Goal: Task Accomplishment & Management: Complete application form

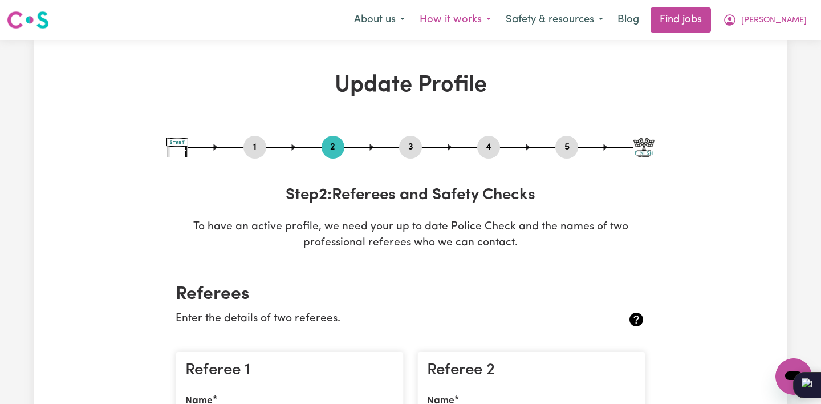
click at [498, 18] on button "How it works" at bounding box center [455, 20] width 86 height 24
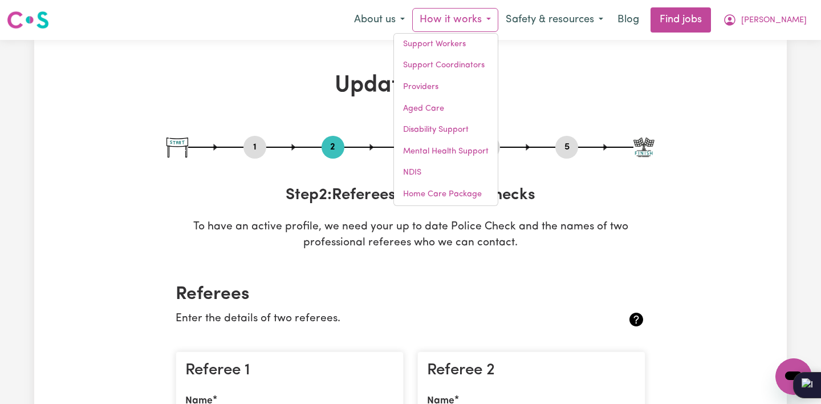
click at [591, 94] on h1 "Update Profile" at bounding box center [410, 85] width 488 height 27
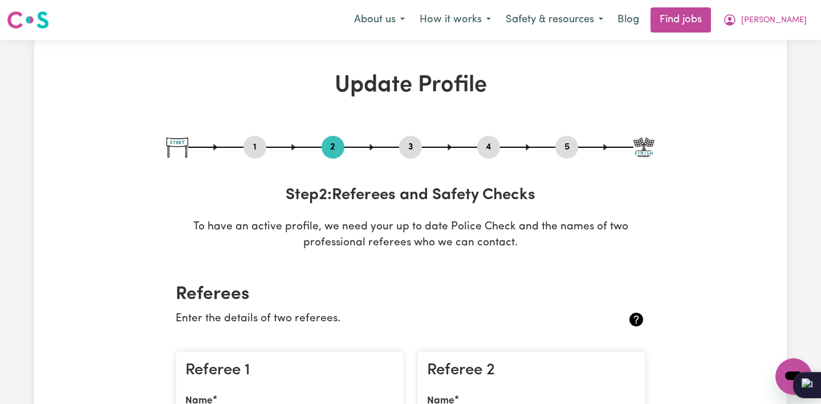
click at [252, 145] on button "1" at bounding box center [254, 147] width 23 height 15
select select "[DEMOGRAPHIC_DATA]"
select select "[DEMOGRAPHIC_DATA] Work Visa"
select select "Studying a healthcare related degree or qualification"
select select "40"
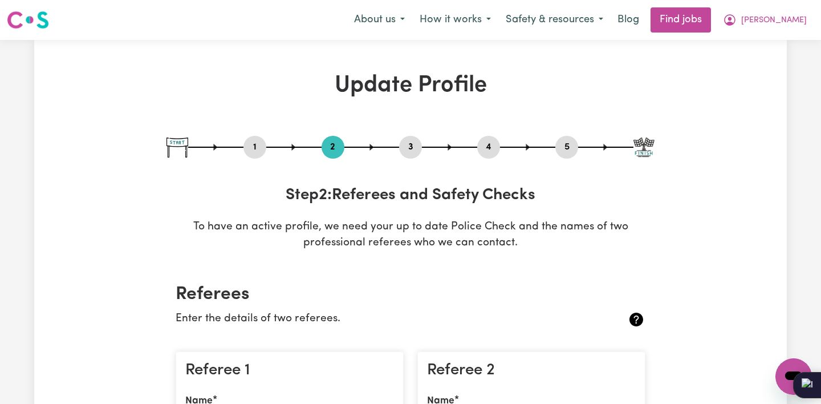
select select "48"
select select "50"
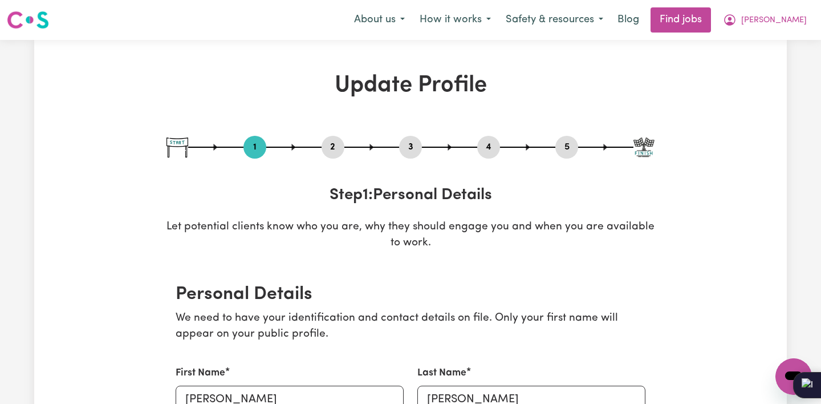
click at [177, 143] on img at bounding box center [177, 147] width 22 height 20
click at [185, 149] on img at bounding box center [177, 147] width 22 height 20
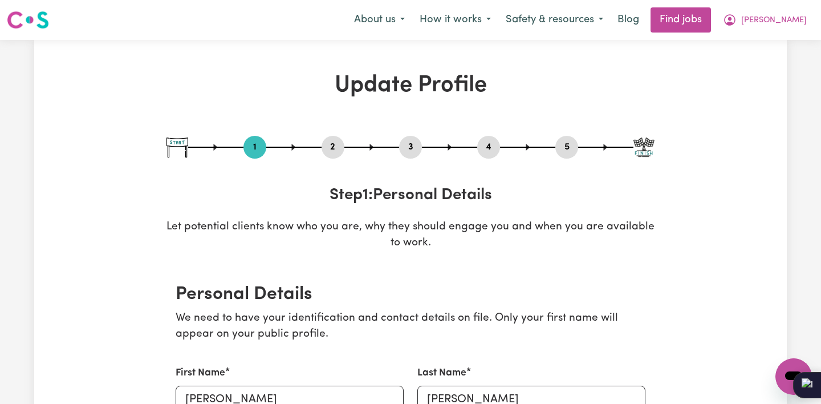
click at [190, 149] on div "1 2 3 4 5" at bounding box center [410, 147] width 488 height 23
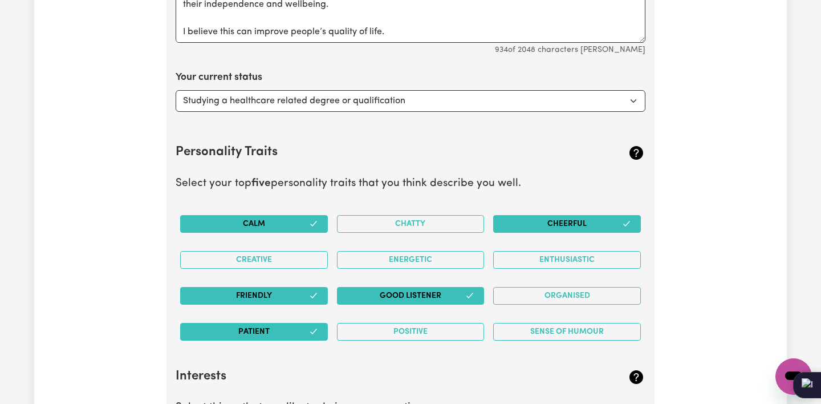
scroll to position [1692, 0]
select select "Looking for extra work to fill my week and/or weekends"
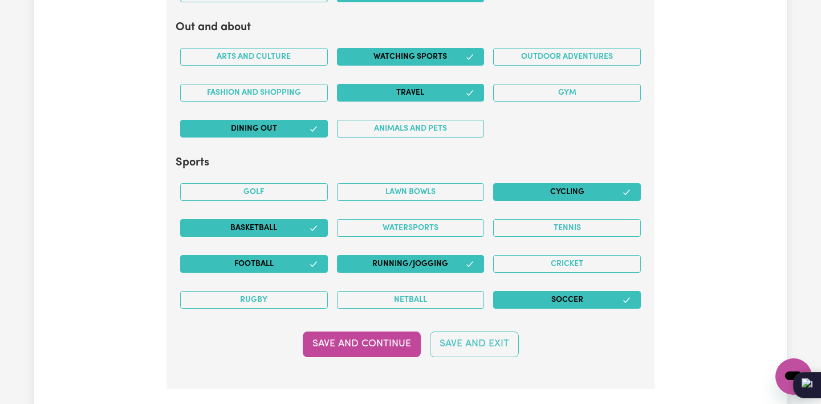
scroll to position [2251, 0]
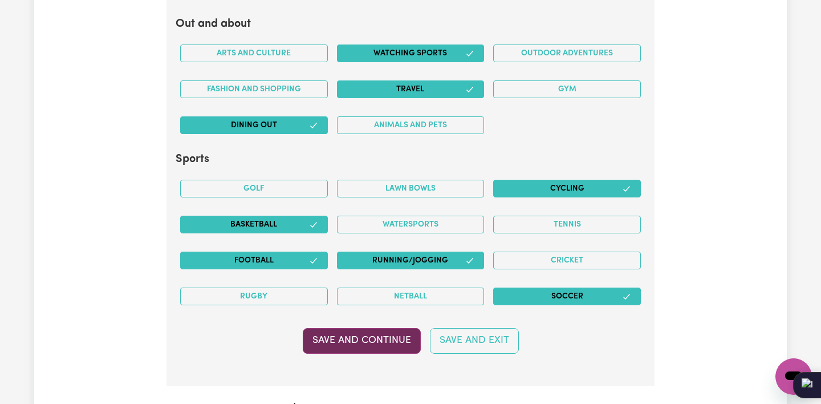
click at [380, 333] on button "Save and Continue" at bounding box center [362, 340] width 118 height 25
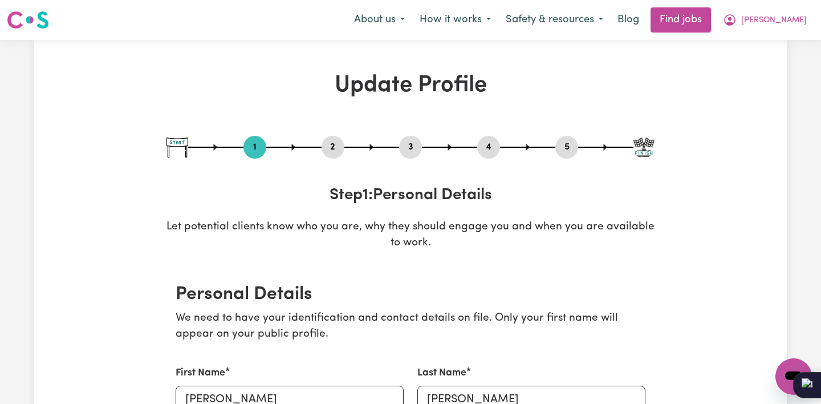
scroll to position [0, 0]
click at [415, 147] on button "3" at bounding box center [410, 147] width 23 height 15
select select "Certificate III (Individual Support)"
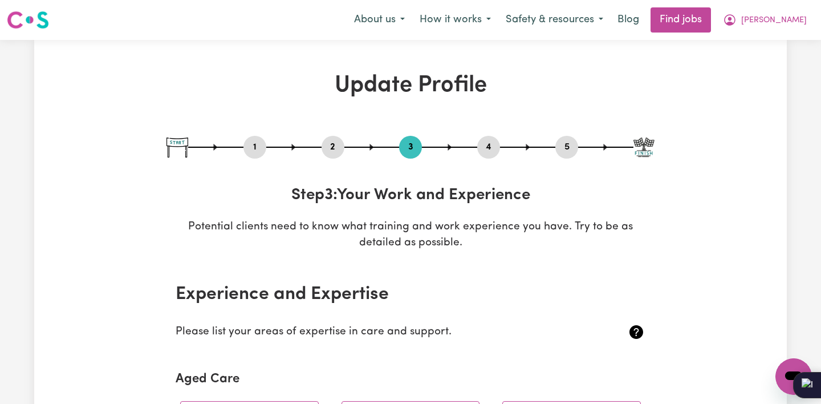
click at [335, 145] on button "2" at bounding box center [333, 147] width 23 height 15
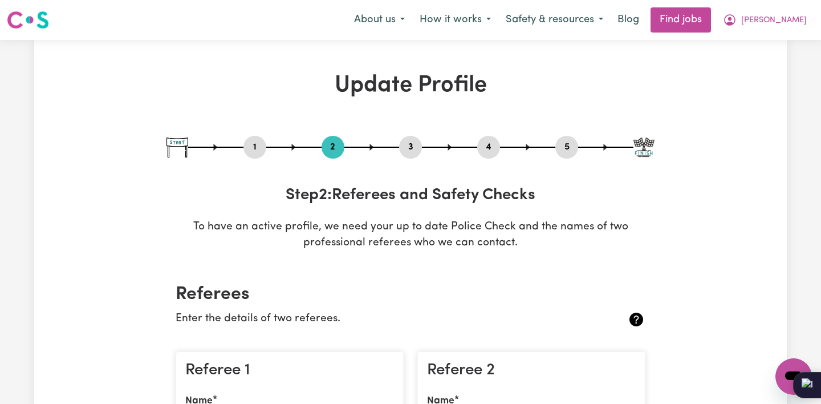
click at [411, 144] on button "3" at bounding box center [410, 147] width 23 height 15
select select "Certificate III (Individual Support)"
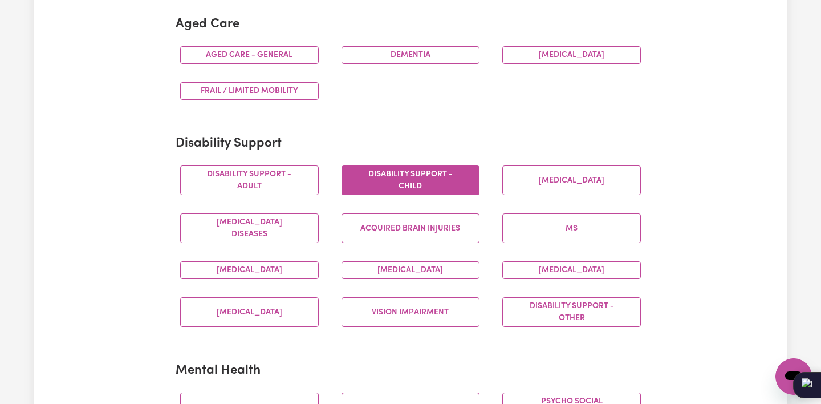
scroll to position [361, 0]
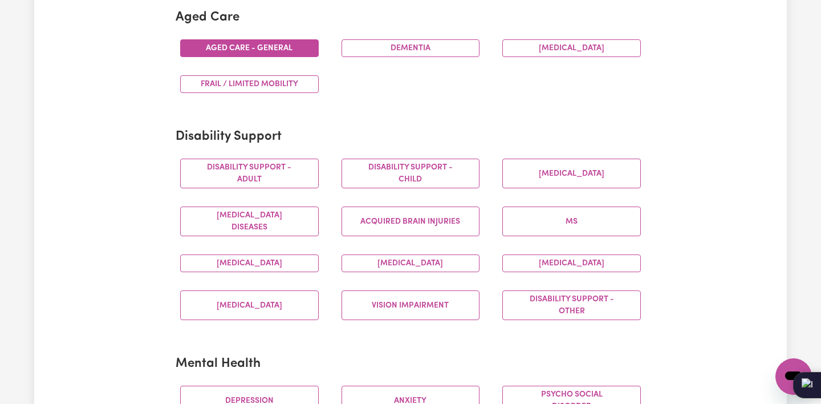
click at [278, 47] on button "Aged care - General" at bounding box center [249, 48] width 139 height 18
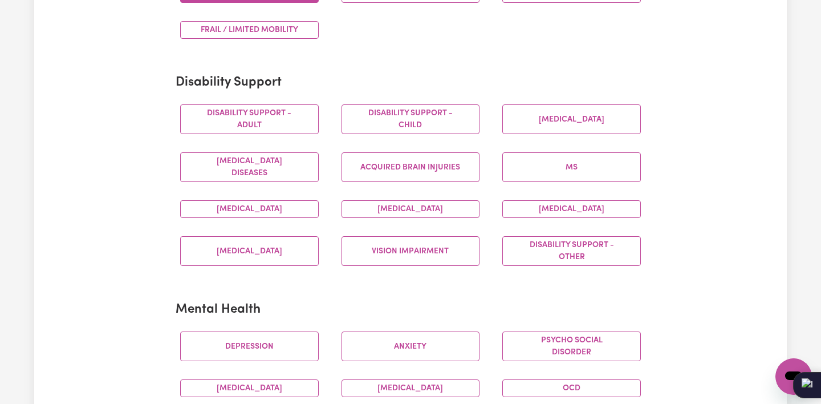
scroll to position [435, 0]
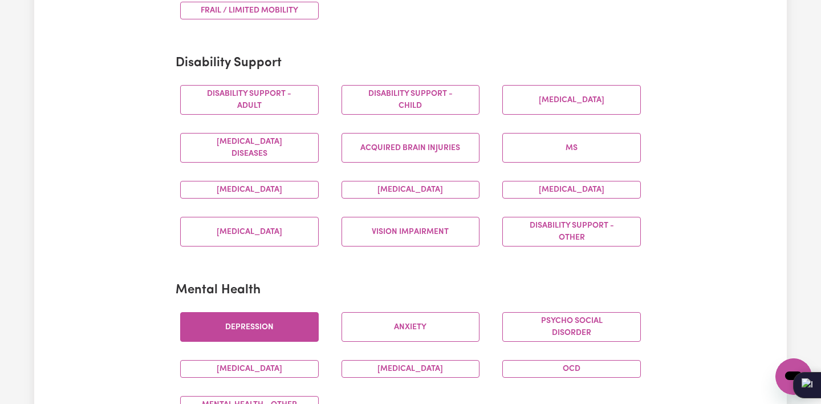
click at [275, 319] on button "Depression" at bounding box center [249, 327] width 139 height 30
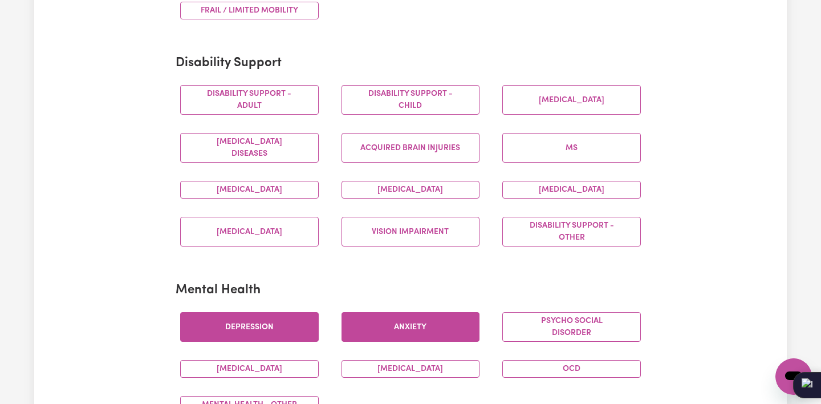
click at [395, 325] on button "Anxiety" at bounding box center [410, 327] width 139 height 30
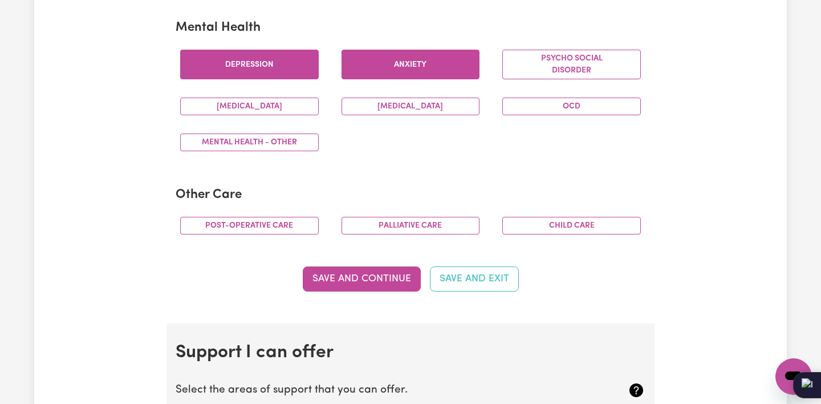
scroll to position [698, 0]
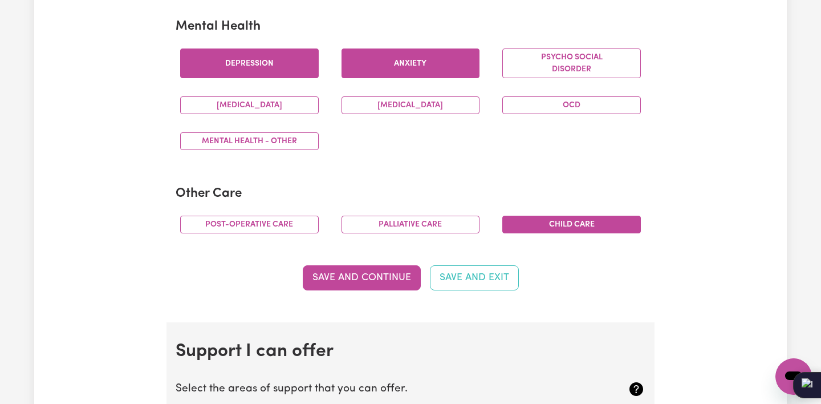
click at [578, 216] on button "Child care" at bounding box center [571, 225] width 139 height 18
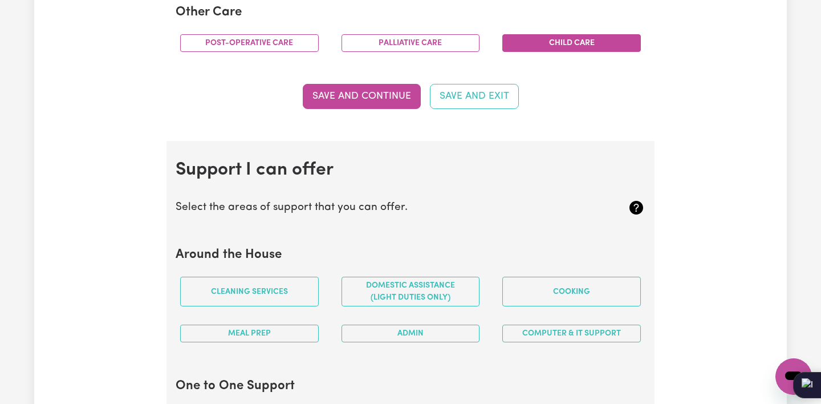
scroll to position [892, 0]
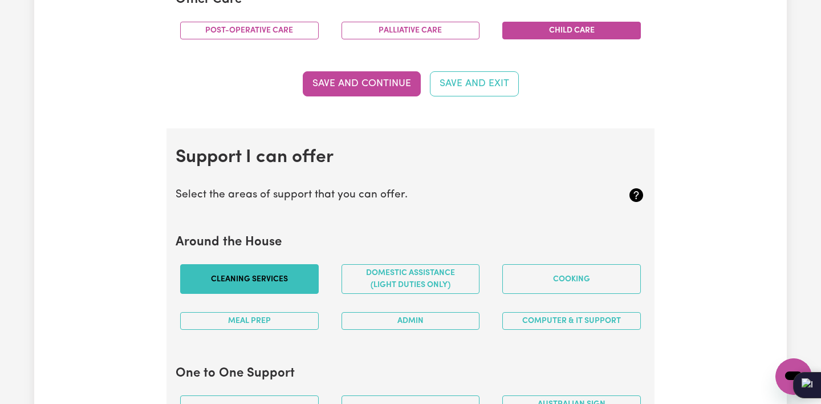
click at [275, 273] on button "Cleaning services" at bounding box center [249, 279] width 139 height 30
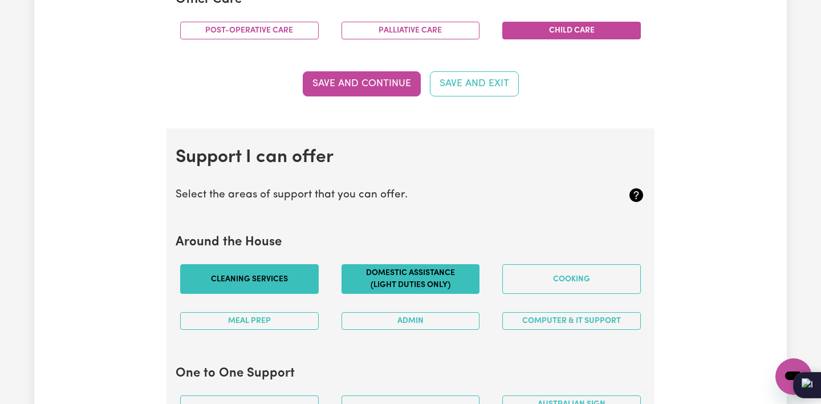
click at [430, 280] on button "Domestic assistance (light duties only)" at bounding box center [410, 279] width 139 height 30
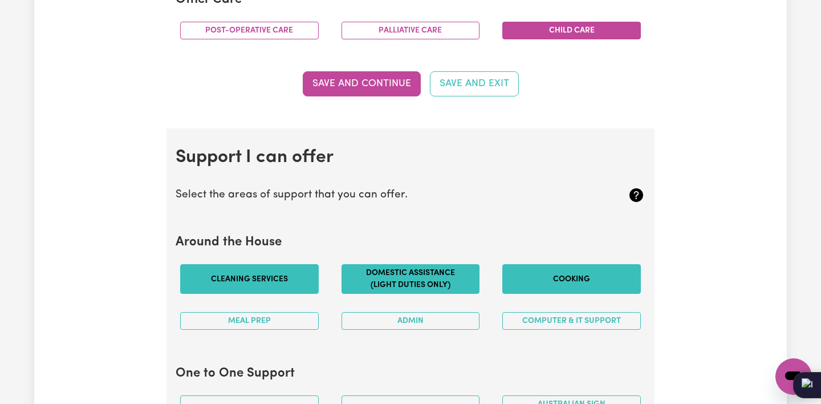
click at [554, 278] on button "Cooking" at bounding box center [571, 279] width 139 height 30
click at [299, 322] on button "Meal prep" at bounding box center [249, 321] width 139 height 18
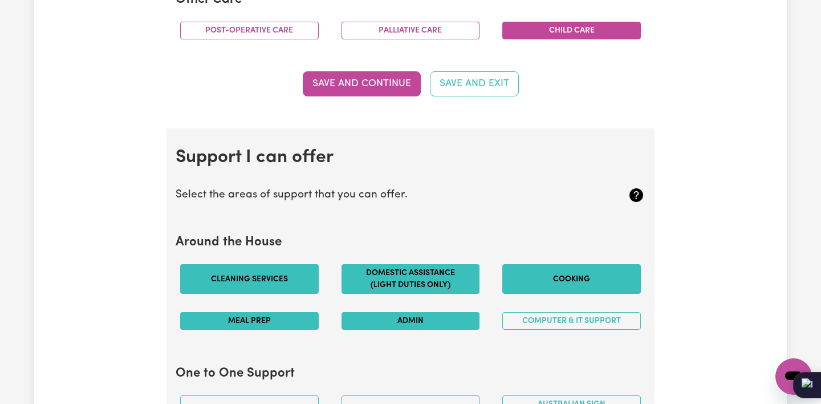
click at [471, 313] on button "Admin" at bounding box center [410, 321] width 139 height 18
click at [555, 322] on button "Computer & IT Support" at bounding box center [571, 321] width 139 height 18
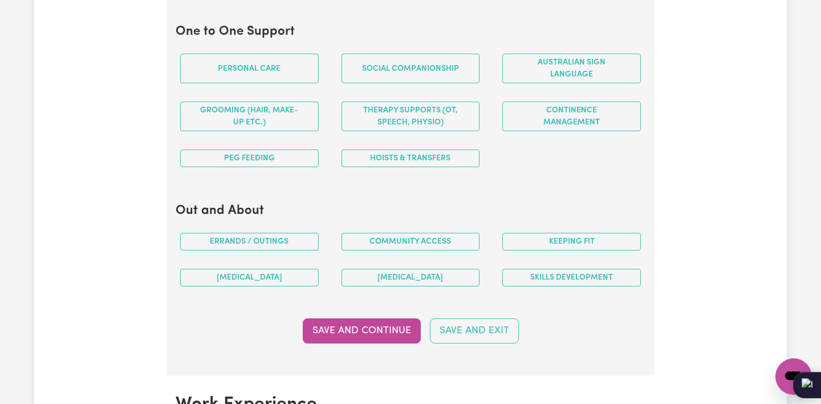
scroll to position [1234, 0]
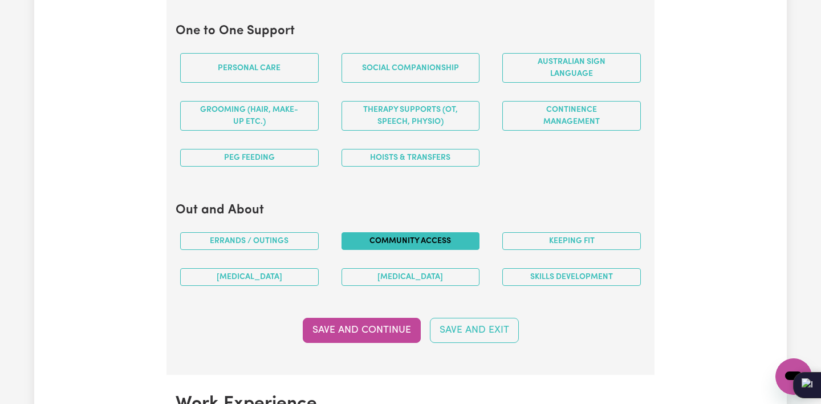
click at [441, 238] on button "Community access" at bounding box center [410, 241] width 139 height 18
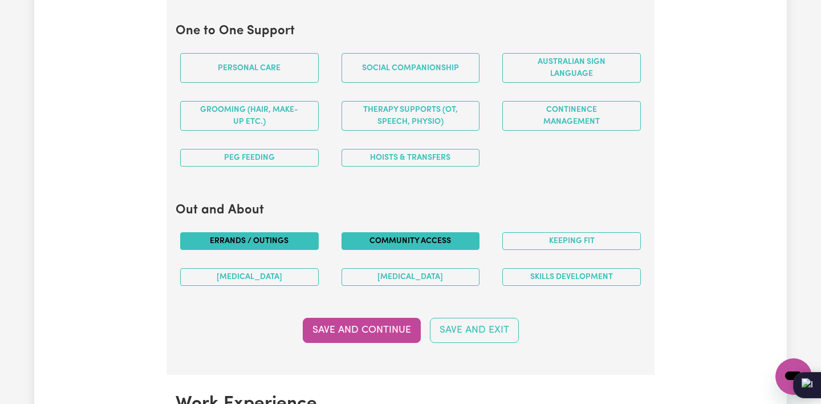
click at [291, 232] on button "Errands / Outings" at bounding box center [249, 241] width 139 height 18
click at [540, 271] on button "Skills Development" at bounding box center [571, 277] width 139 height 18
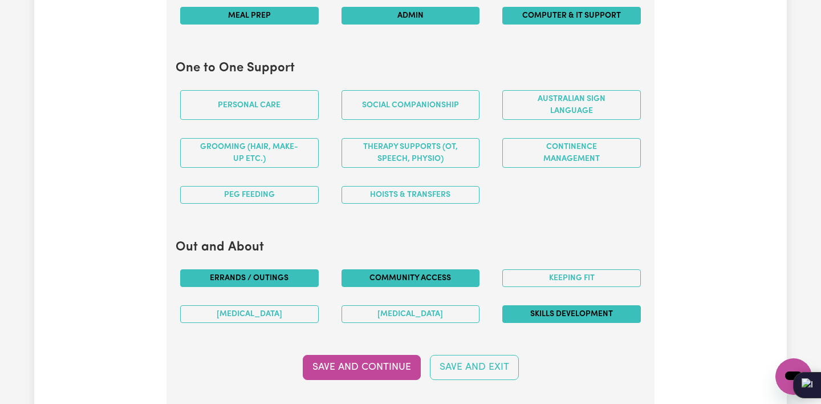
scroll to position [1194, 0]
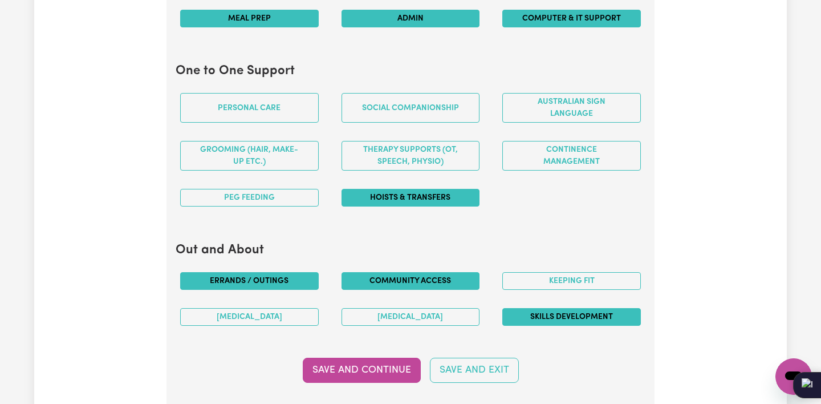
click at [393, 194] on button "Hoists & transfers" at bounding box center [410, 198] width 139 height 18
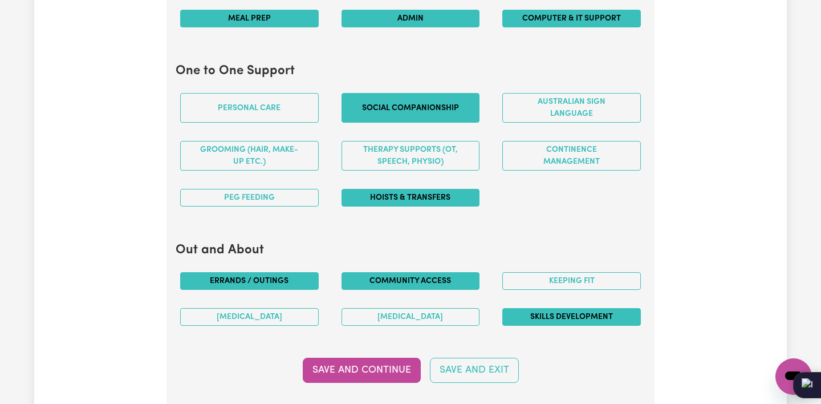
click at [434, 99] on button "Social companionship" at bounding box center [410, 108] width 139 height 30
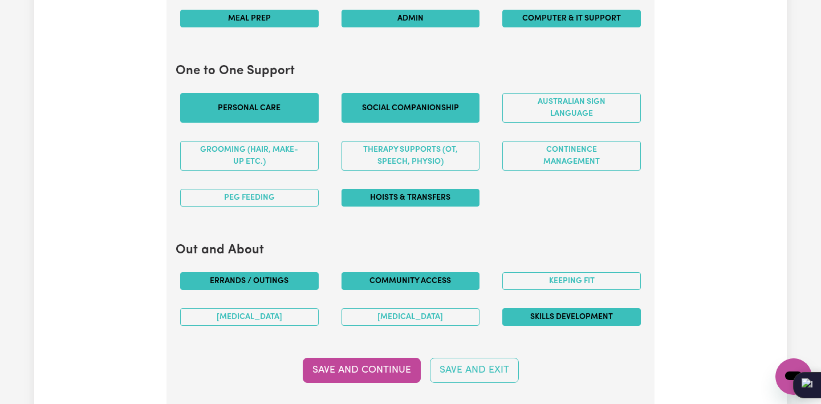
click at [274, 103] on button "Personal care" at bounding box center [249, 108] width 139 height 30
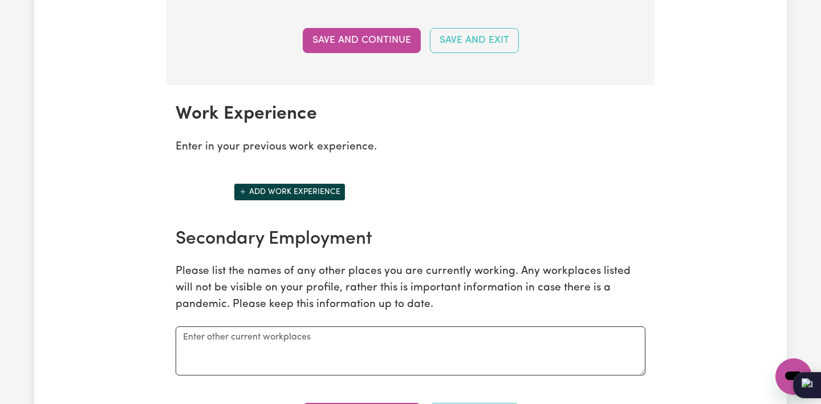
scroll to position [1532, 0]
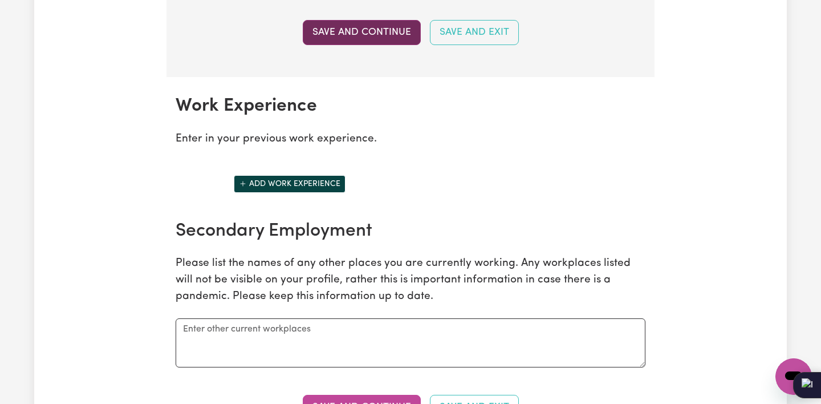
click at [391, 25] on button "Save and Continue" at bounding box center [362, 32] width 118 height 25
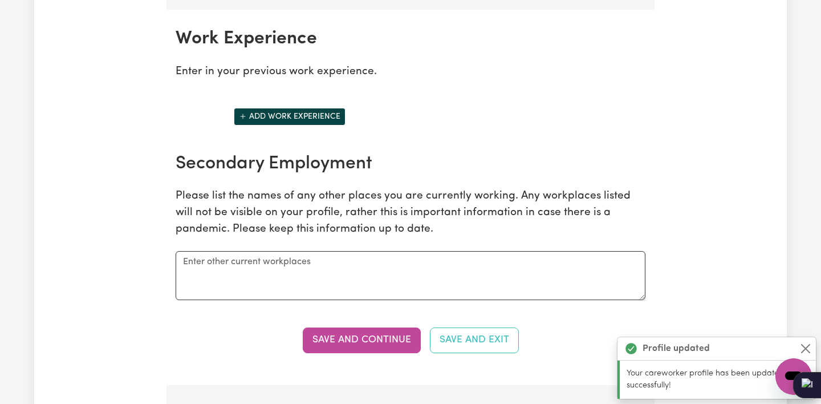
scroll to position [1603, 0]
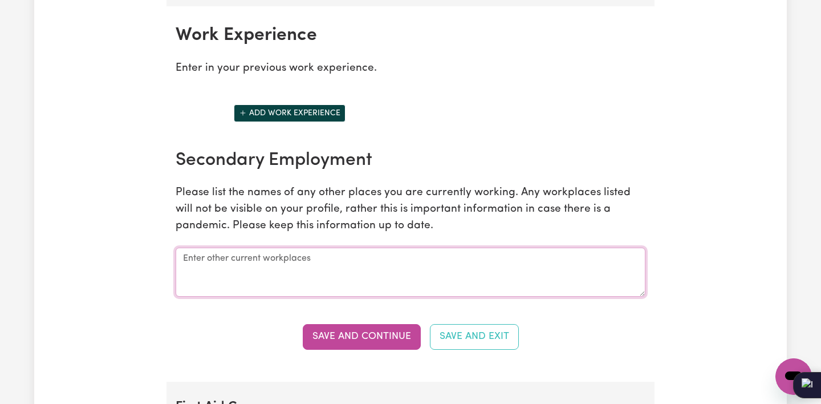
click at [255, 248] on textarea at bounding box center [411, 271] width 470 height 49
click at [184, 248] on textarea "Little Lions Early Learning" at bounding box center [411, 271] width 470 height 49
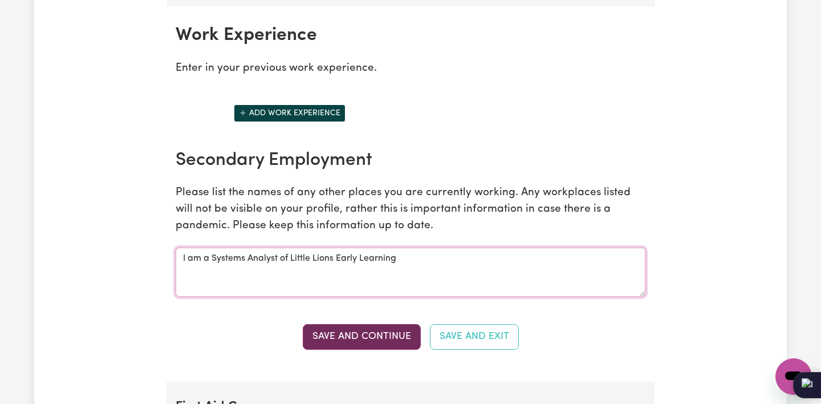
type textarea "I am a Systems Analyst of Little Lions Early Learning"
click at [324, 328] on button "Save and Continue" at bounding box center [362, 336] width 118 height 25
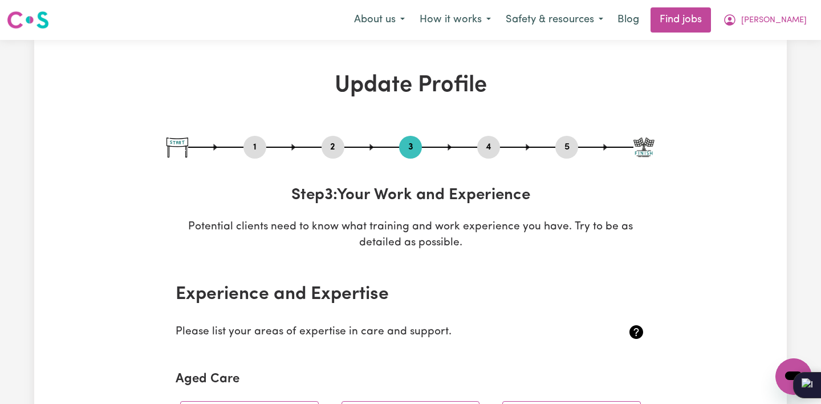
scroll to position [0, 0]
click at [491, 149] on button "4" at bounding box center [488, 147] width 23 height 15
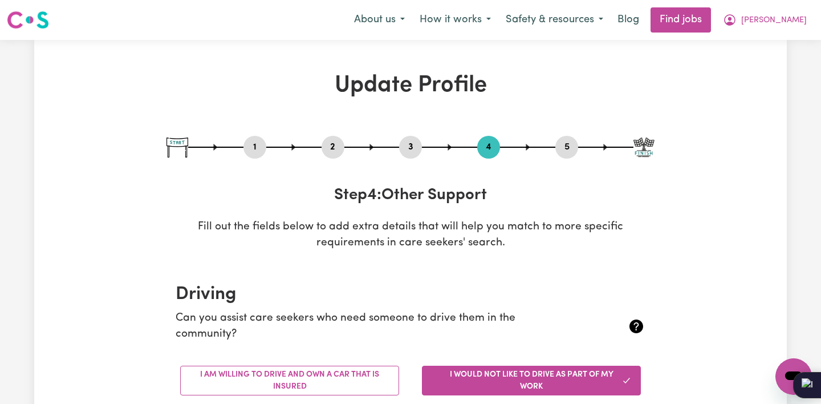
click at [566, 152] on button "5" at bounding box center [566, 147] width 23 height 15
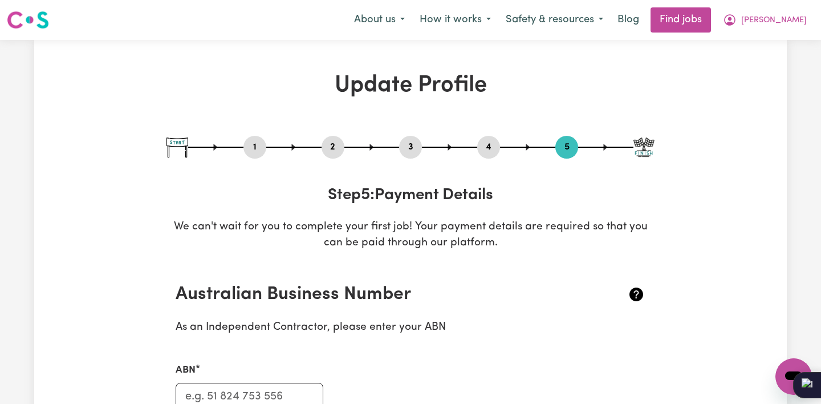
click at [329, 148] on button "2" at bounding box center [333, 147] width 23 height 15
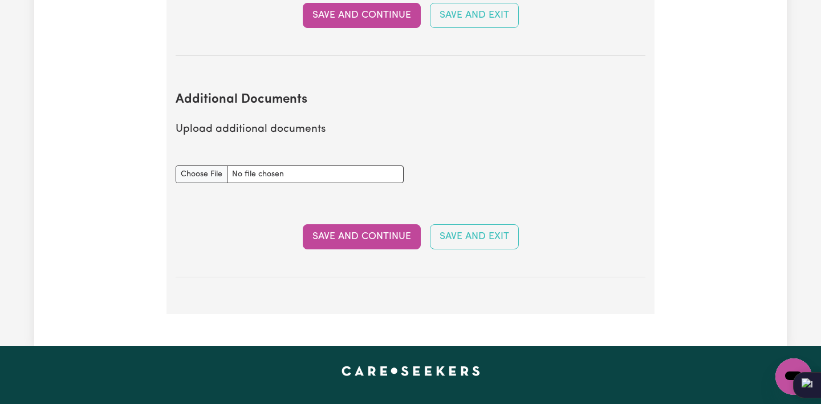
scroll to position [1943, 0]
